Goal: Information Seeking & Learning: Find specific fact

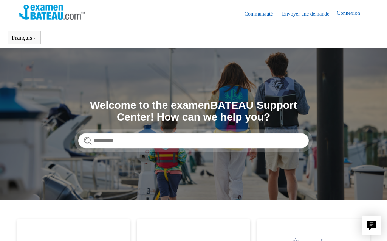
click at [109, 73] on section "Recherche Welcome to the examenBATEAU Support Center! How can we help you?" at bounding box center [193, 123] width 387 height 151
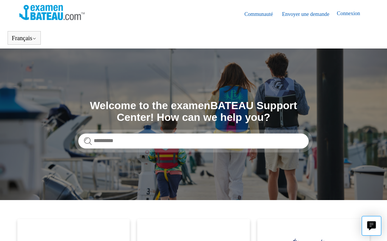
scroll to position [6, 0]
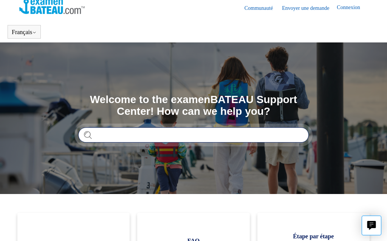
click at [118, 141] on input "Rechercher" at bounding box center [193, 134] width 231 height 15
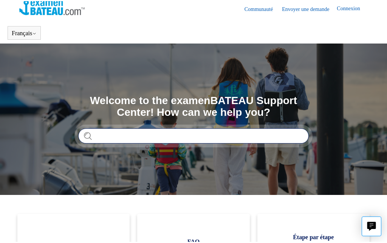
scroll to position [5, 0]
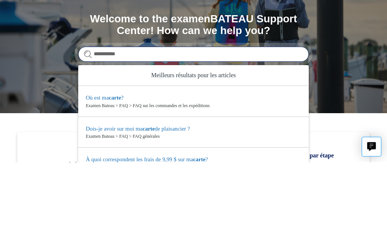
type input "**********"
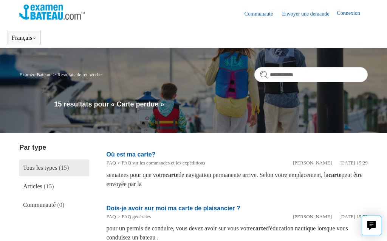
click at [144, 152] on link "Où est ma carte?" at bounding box center [131, 154] width 49 height 6
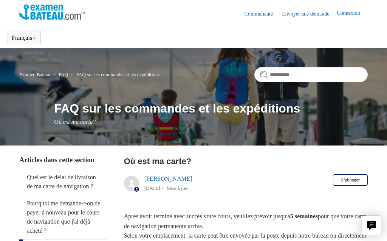
click at [321, 12] on link "Envoyer une demande" at bounding box center [309, 14] width 55 height 8
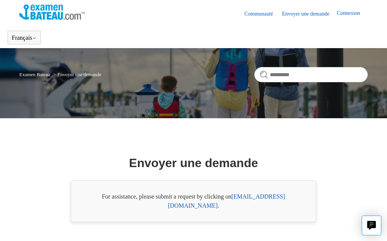
scroll to position [34, 0]
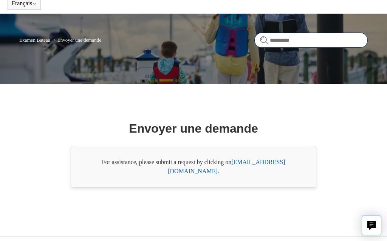
click at [328, 43] on input "Rechercher" at bounding box center [311, 40] width 113 height 15
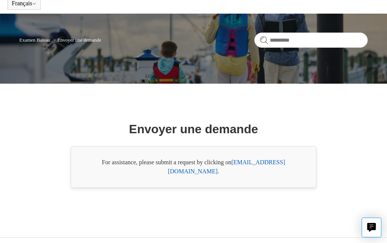
click at [343, 84] on main "Examen Bateau Envoyer une demande Envoyer une demande For assistance, please su…" at bounding box center [193, 114] width 387 height 201
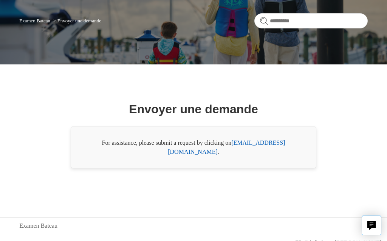
scroll to position [61, 0]
